Goal: Task Accomplishment & Management: Manage account settings

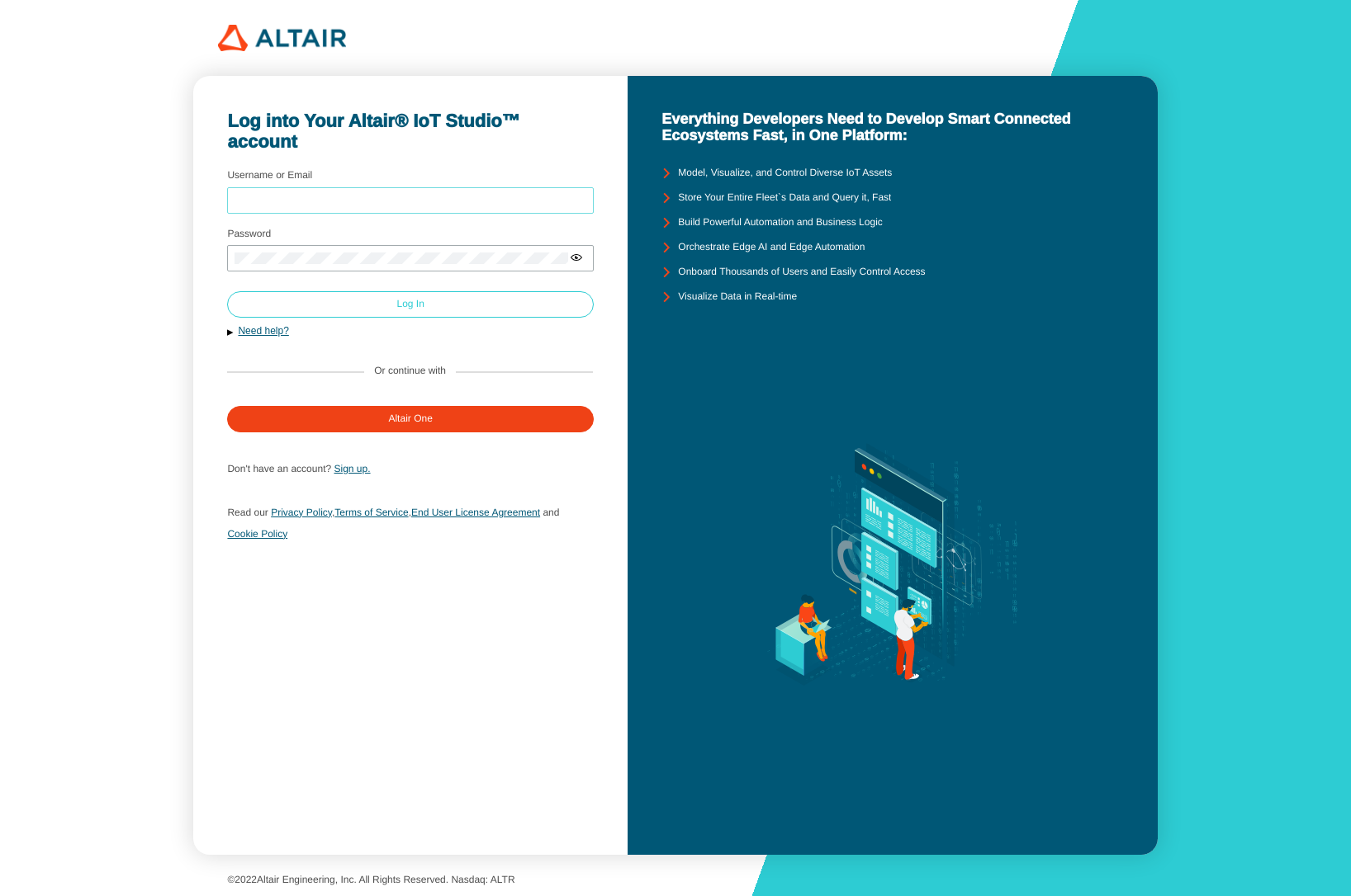
type input "mschoones"
click at [438, 305] on paper-button "Log In" at bounding box center [410, 304] width 366 height 26
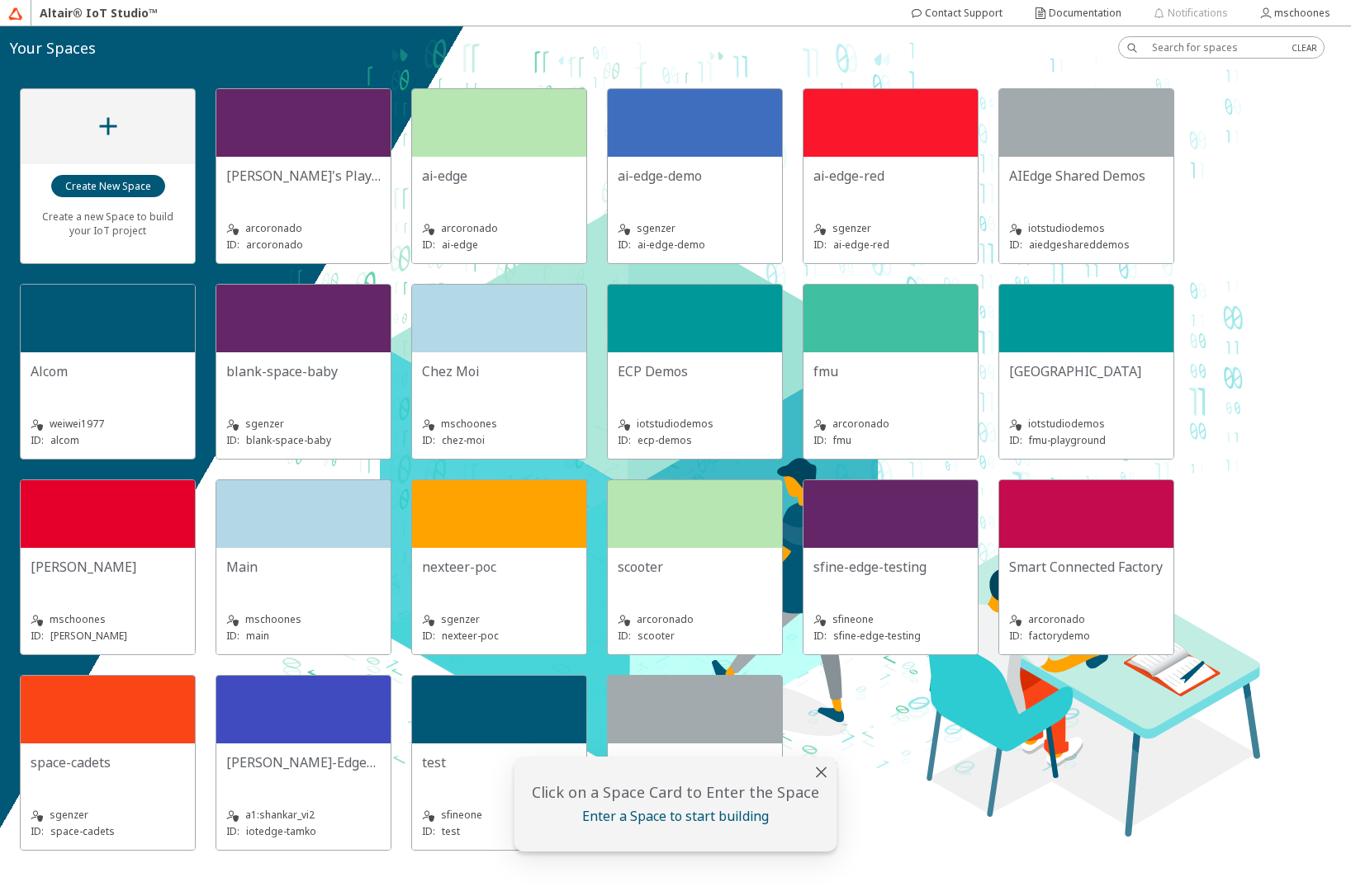
click at [536, 362] on div "Chez Moi" at bounding box center [498, 371] width 155 height 18
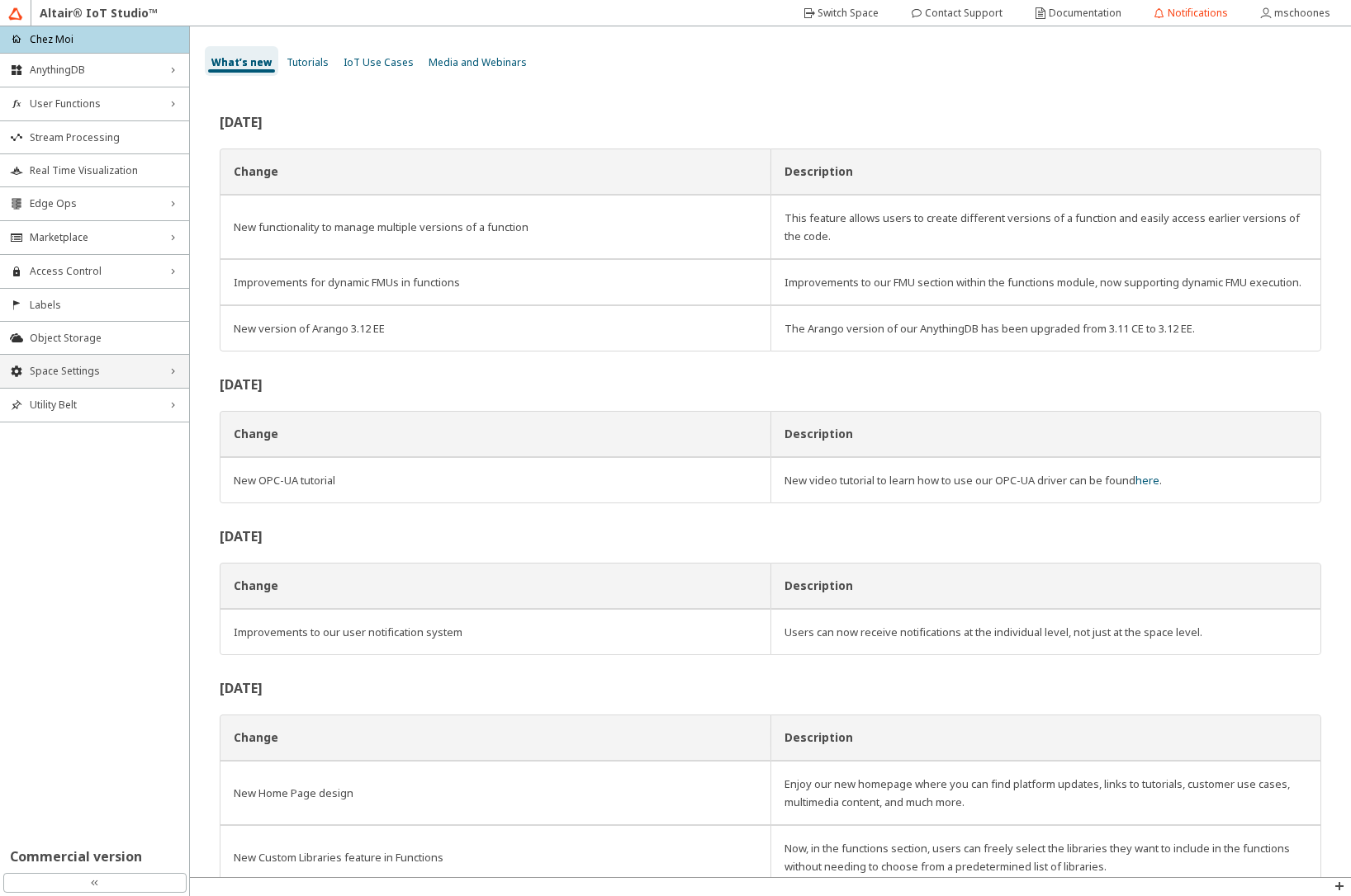
click at [68, 368] on span "Space Settings" at bounding box center [94, 371] width 129 height 13
click at [71, 481] on span "AU Management" at bounding box center [104, 482] width 150 height 13
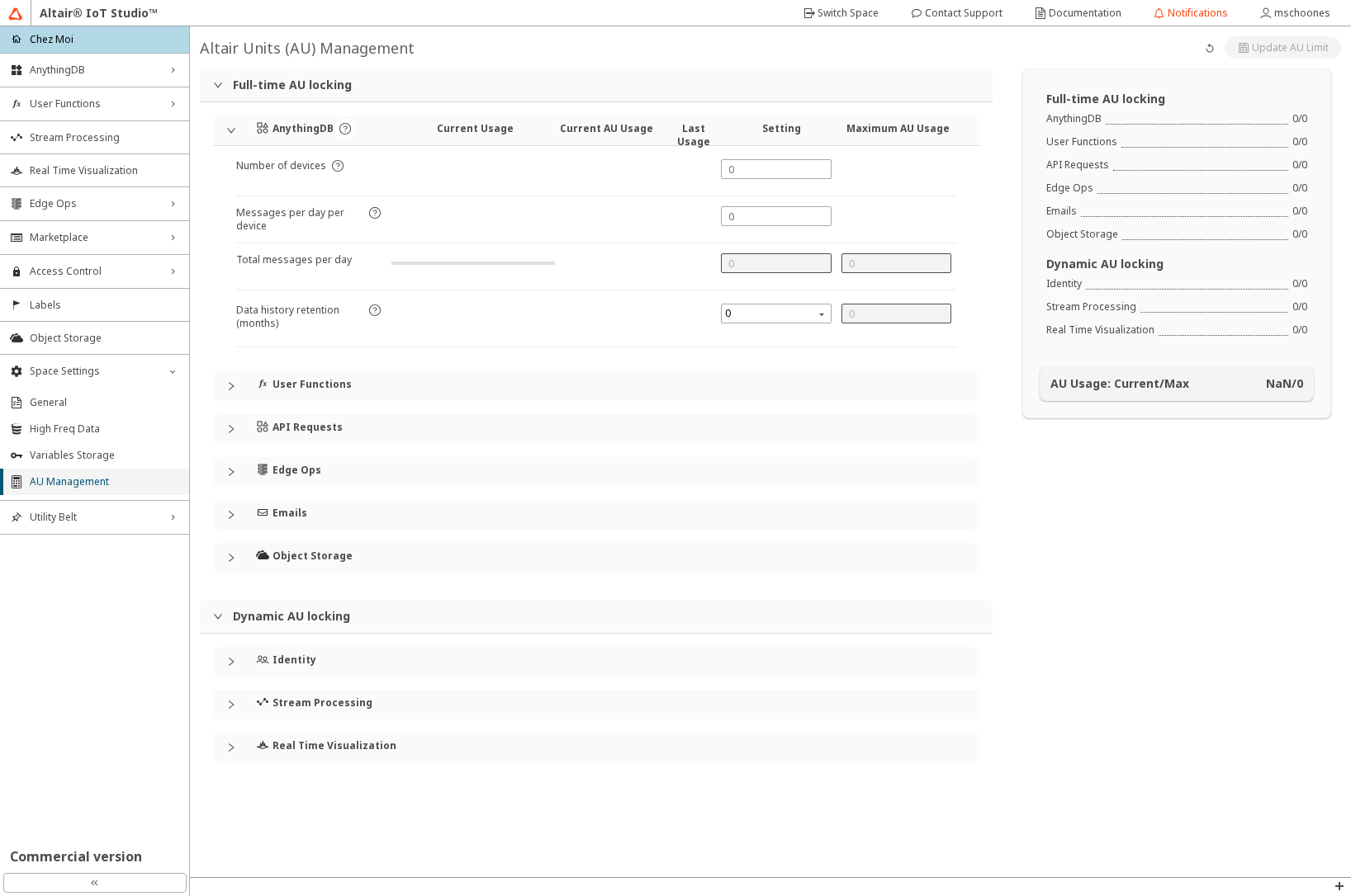
type input "24000"
type input "5"
type input "0"
click at [818, 13] on iron-icon at bounding box center [810, 13] width 15 height 13
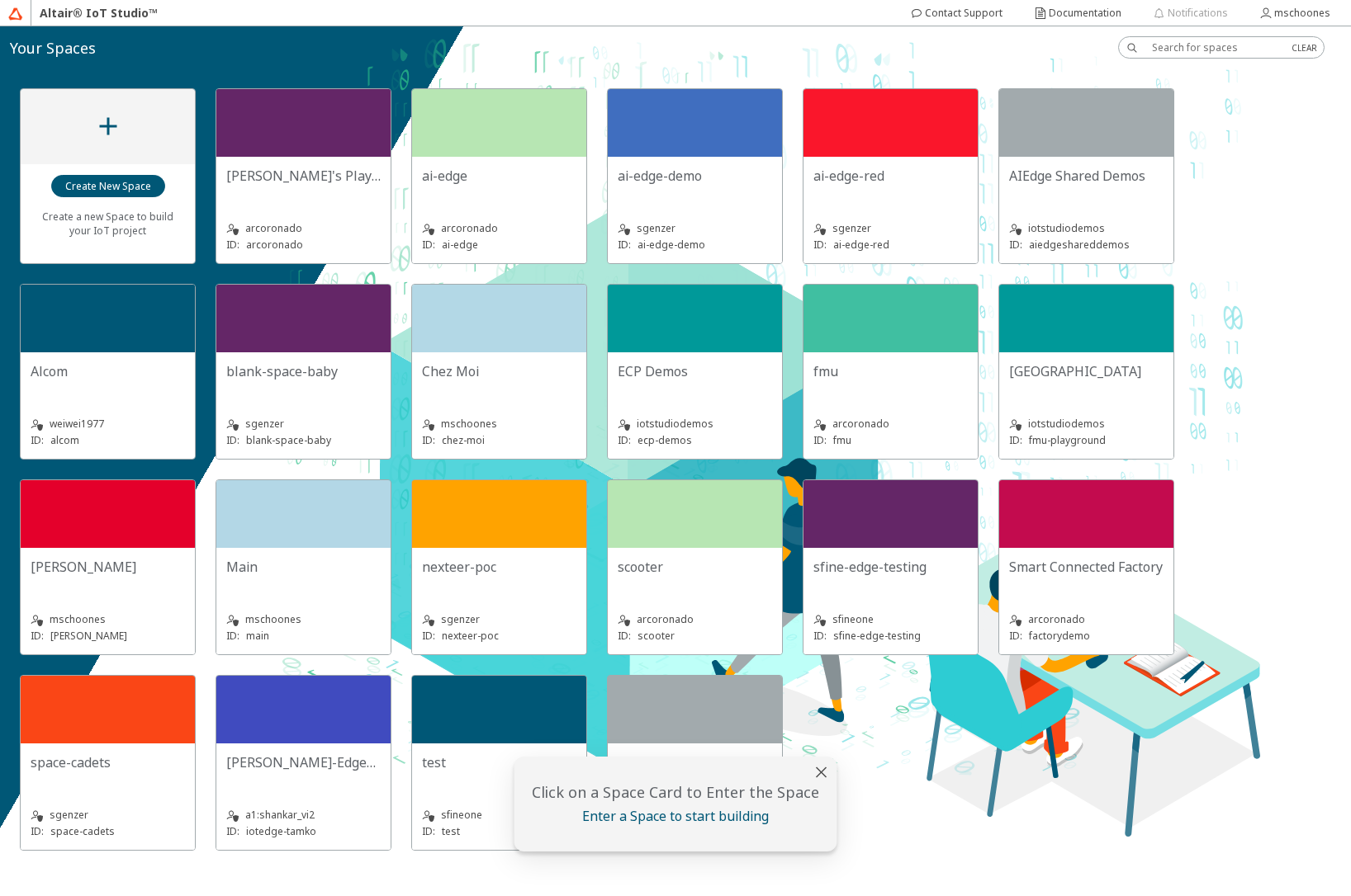
click at [500, 365] on div "Chez Moi" at bounding box center [498, 371] width 155 height 18
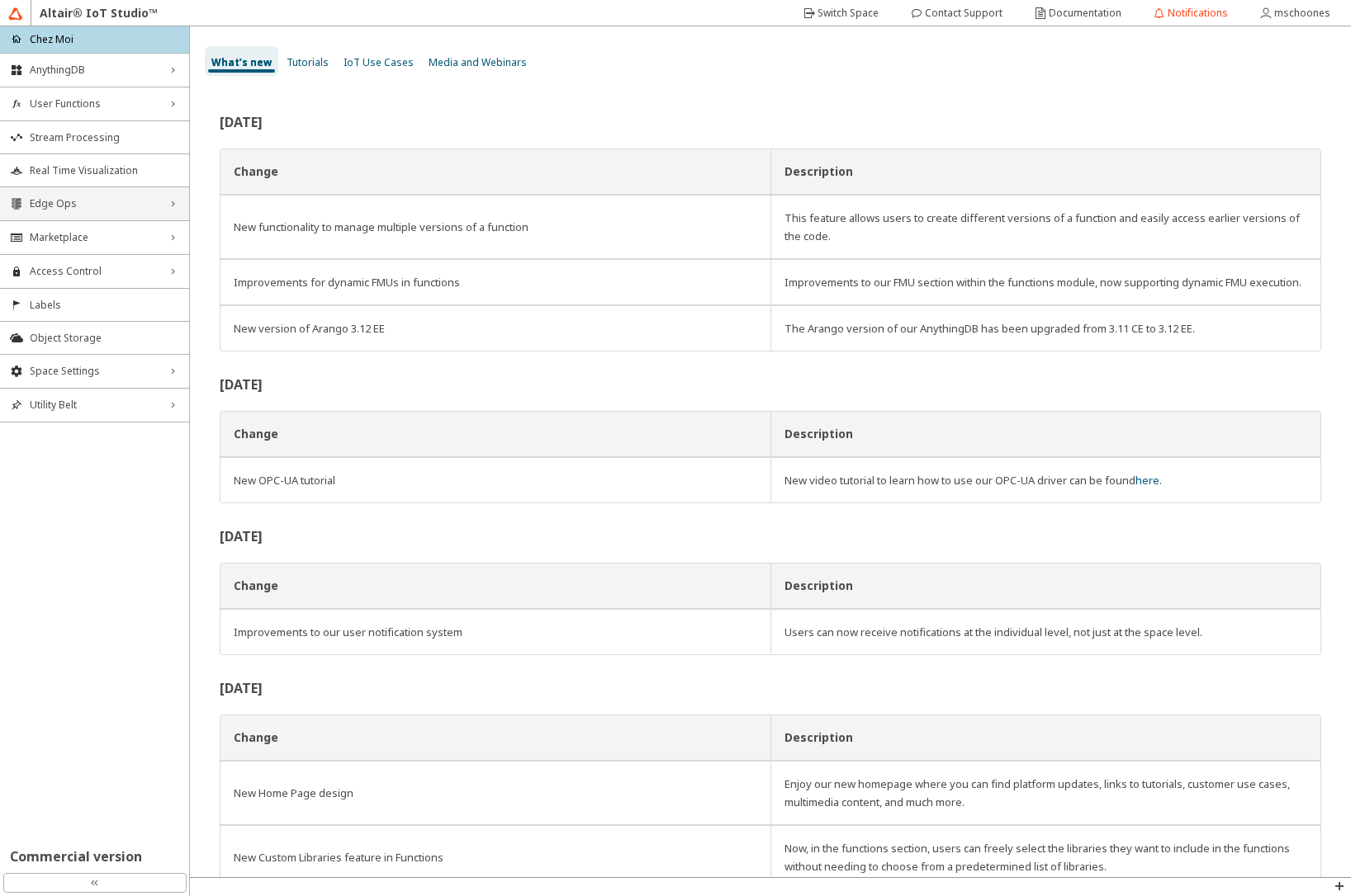
click at [69, 204] on span "Edge Ops" at bounding box center [94, 204] width 129 height 13
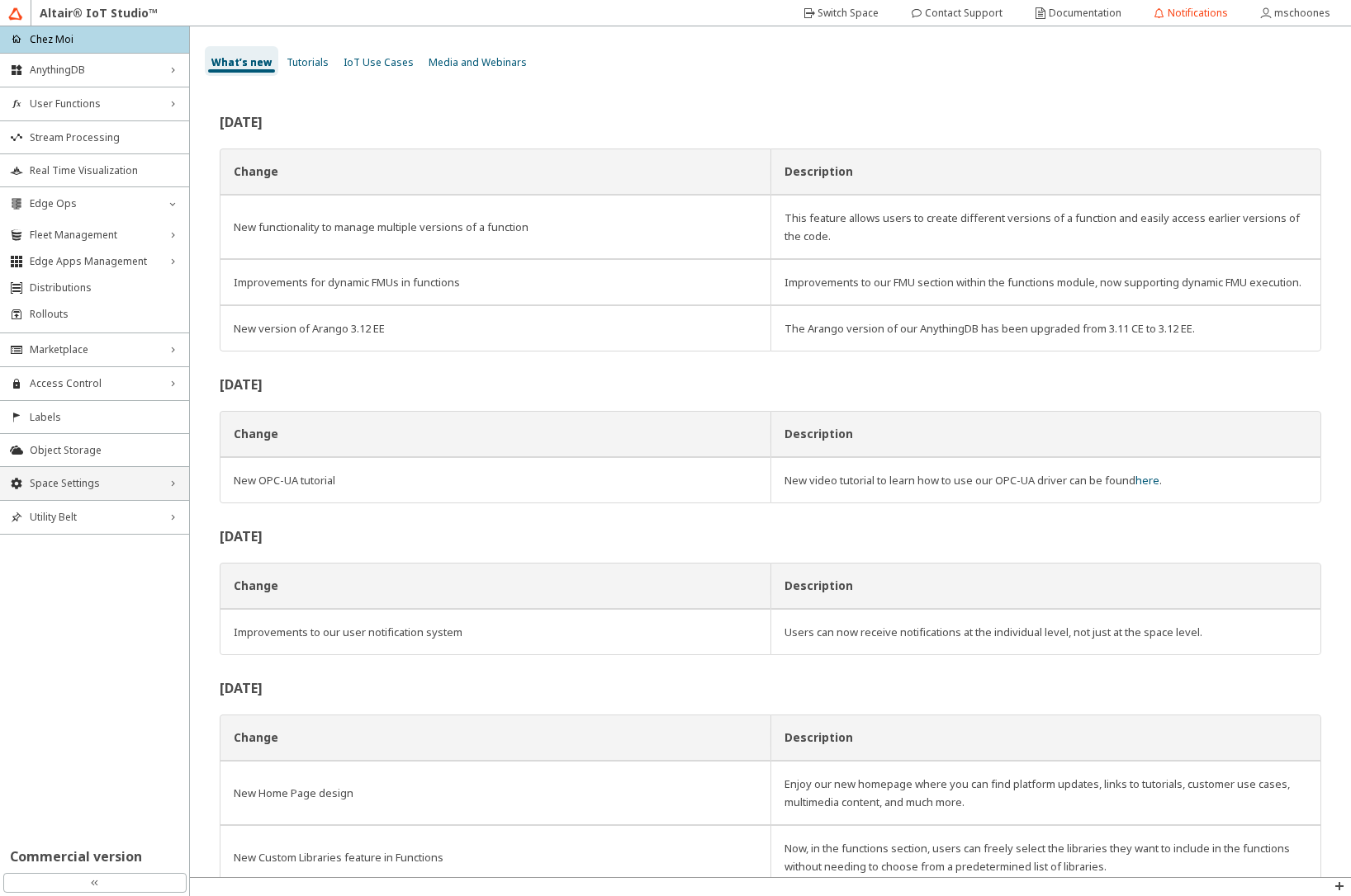
click at [76, 455] on span "Space Settings" at bounding box center [94, 483] width 129 height 13
click at [76, 455] on span "AU Management" at bounding box center [104, 594] width 150 height 13
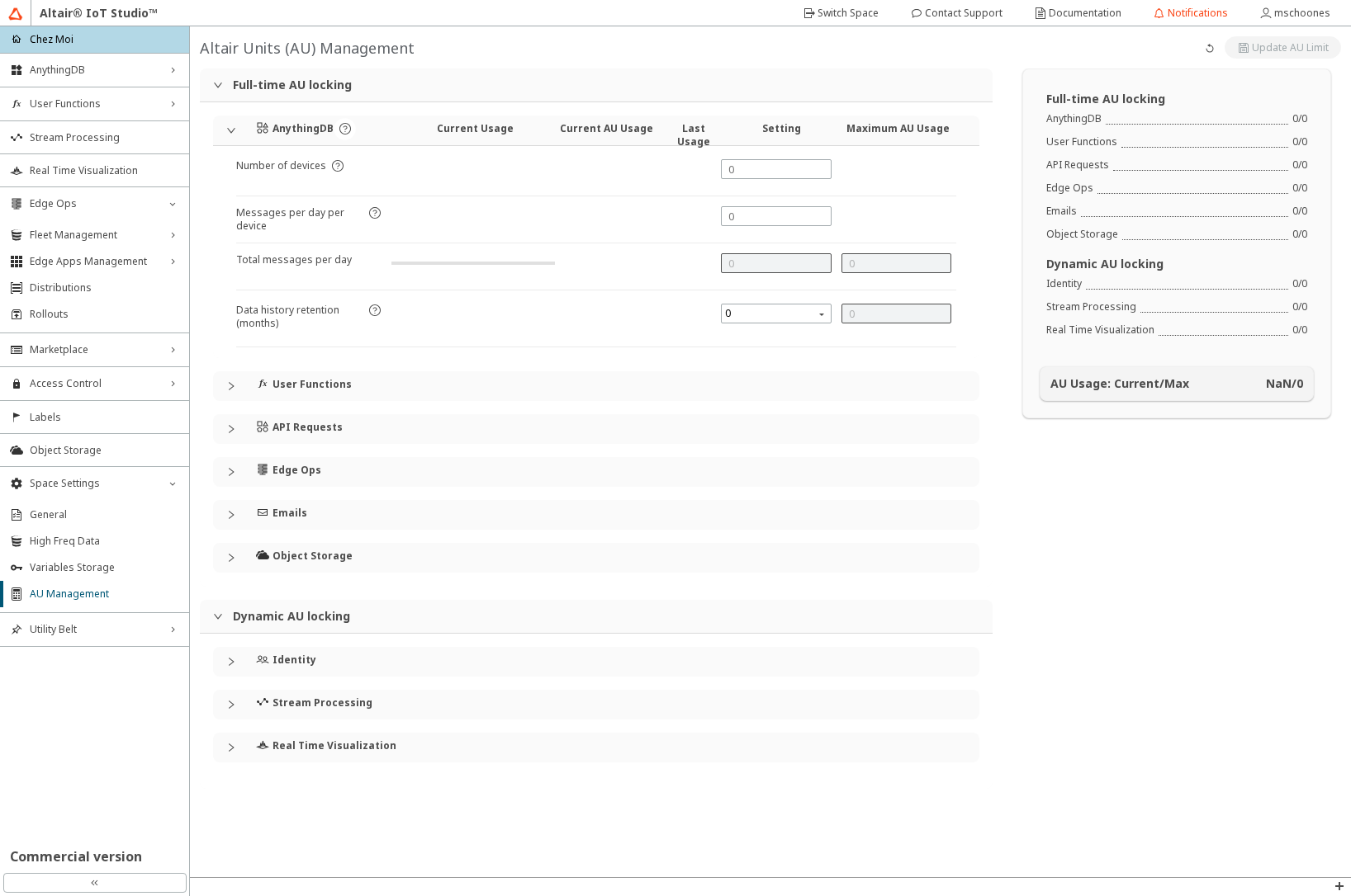
type input "24000"
type input "5"
type input "0"
